Goal: Find specific page/section: Find specific page/section

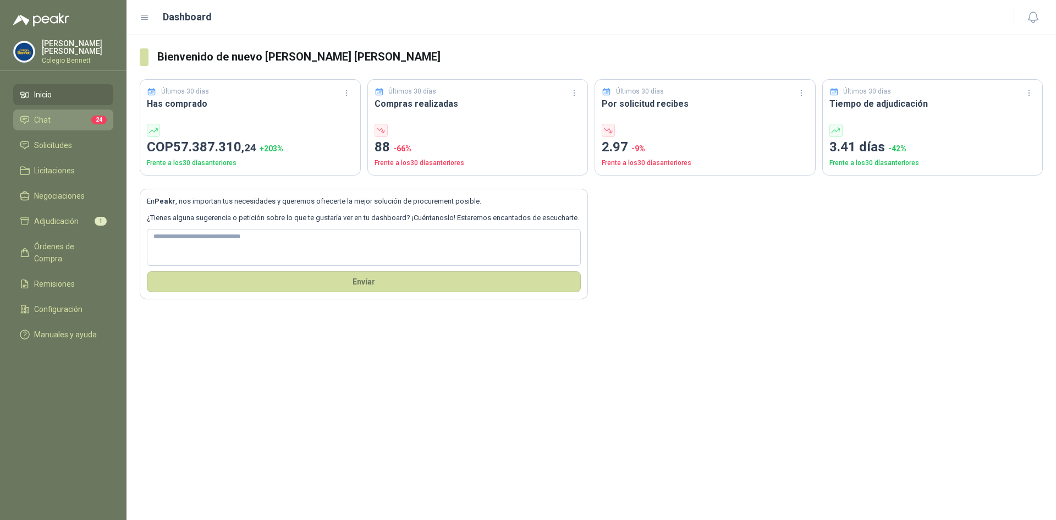
click at [55, 119] on li "Chat 24" at bounding box center [63, 120] width 87 height 12
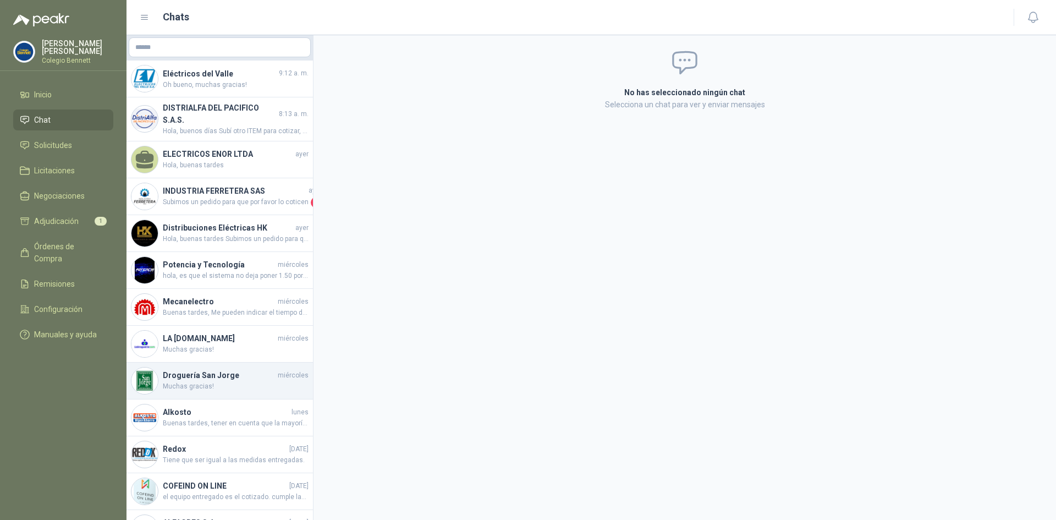
click at [229, 366] on div "Droguería San [PERSON_NAME] miércoles Muchas gracias!" at bounding box center [220, 381] width 186 height 37
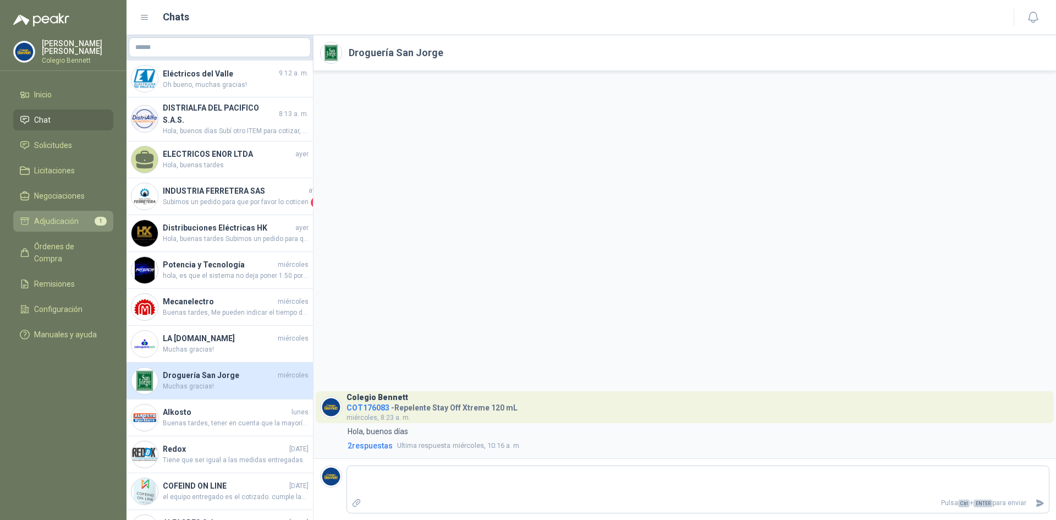
click at [70, 218] on span "Adjudicación" at bounding box center [56, 221] width 45 height 12
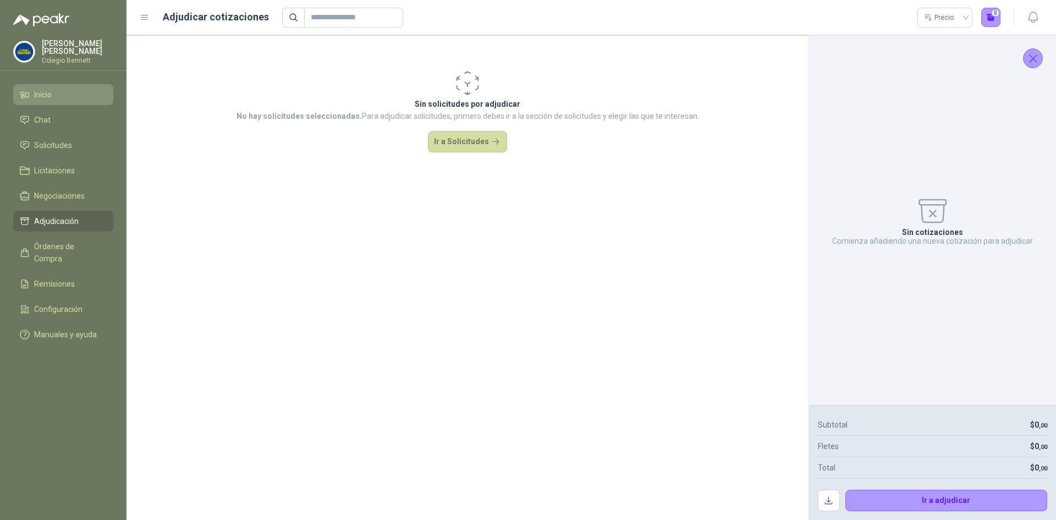
click at [41, 94] on span "Inicio" at bounding box center [43, 95] width 18 height 12
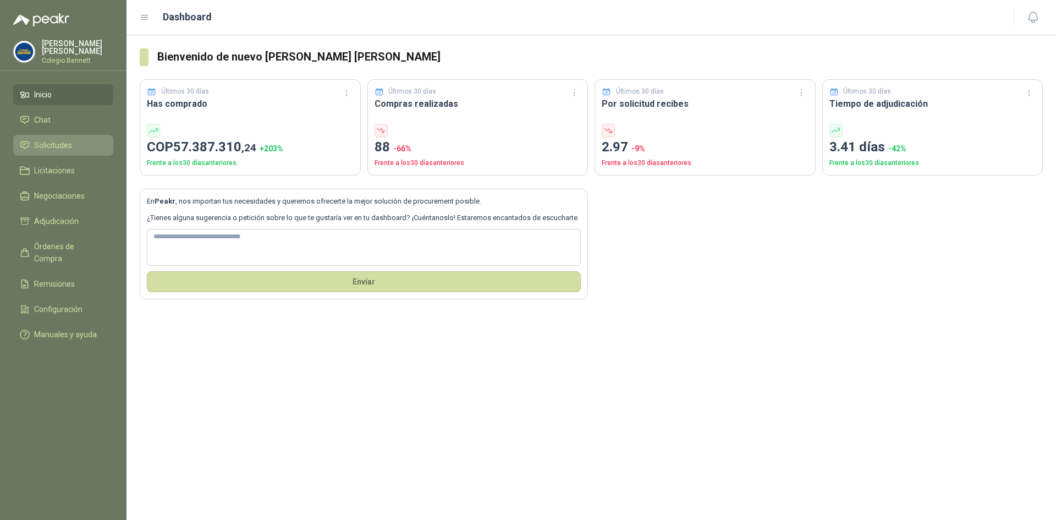
click at [66, 146] on span "Solicitudes" at bounding box center [53, 145] width 38 height 12
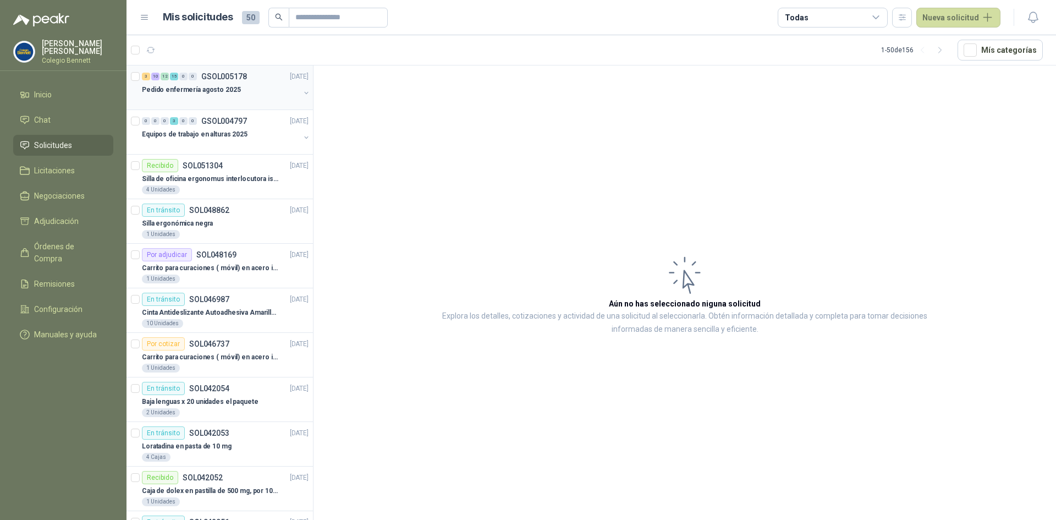
click at [248, 95] on div "Pedido enfermería agosto 2025" at bounding box center [221, 89] width 158 height 13
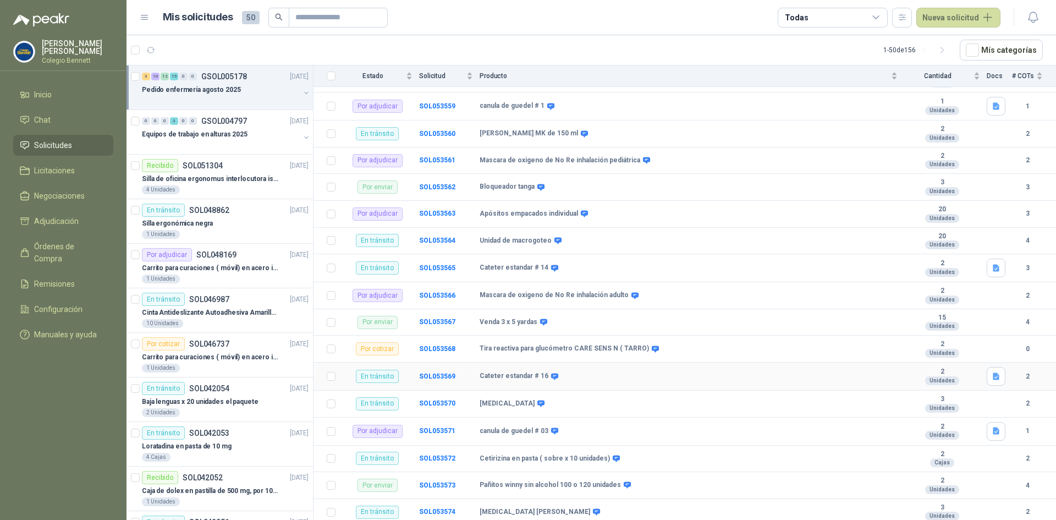
scroll to position [781, 0]
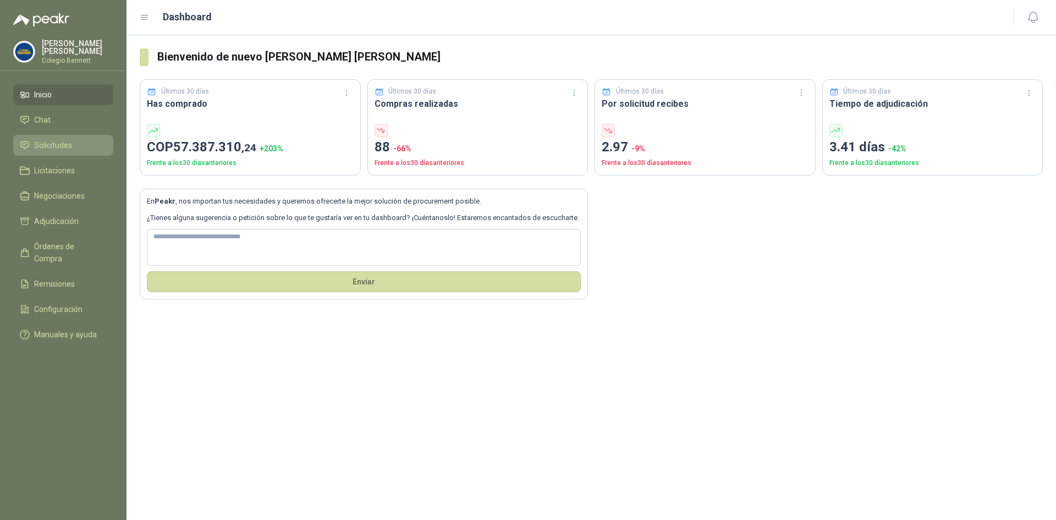
click at [47, 148] on span "Solicitudes" at bounding box center [53, 145] width 38 height 12
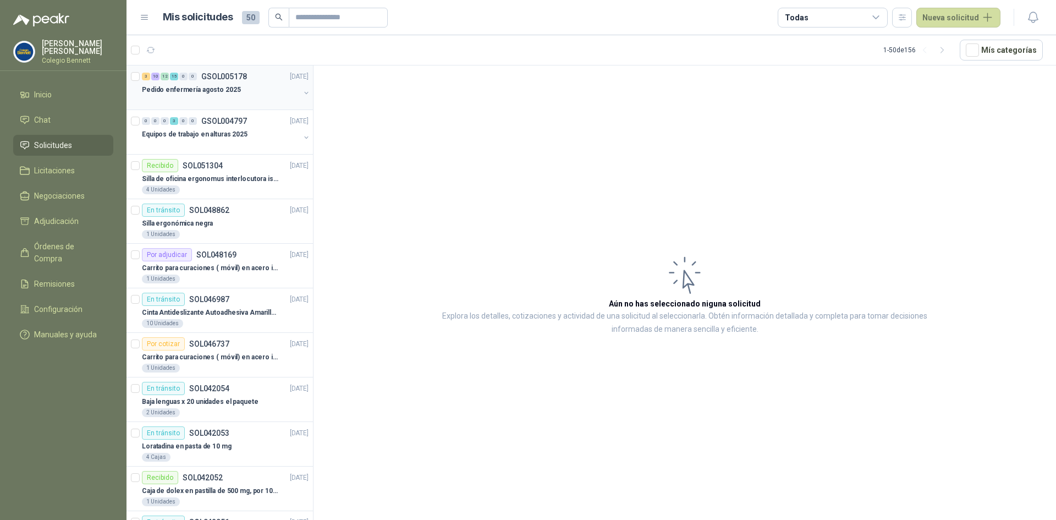
click at [212, 93] on p "Pedido enfermería agosto 2025" at bounding box center [191, 90] width 99 height 10
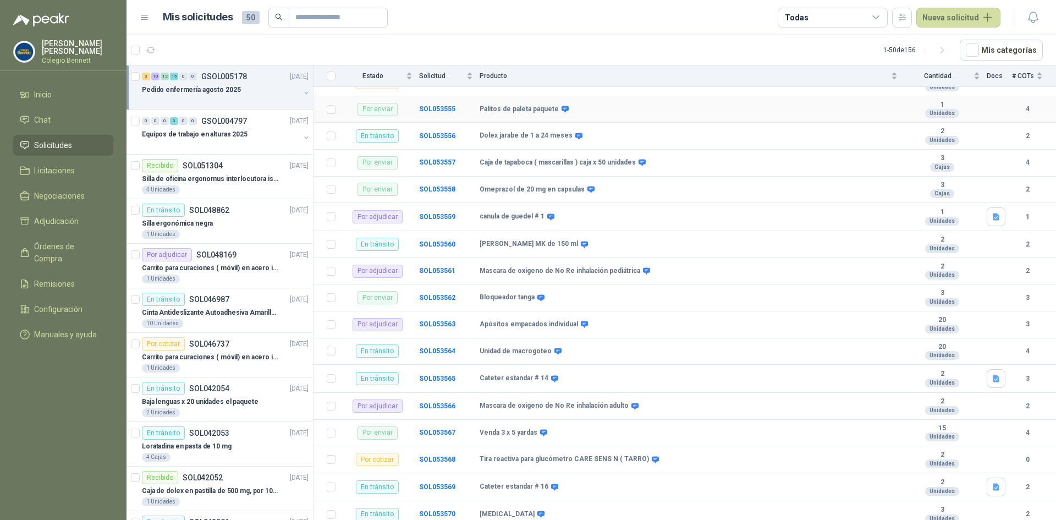
scroll to position [550, 0]
